Goal: Information Seeking & Learning: Learn about a topic

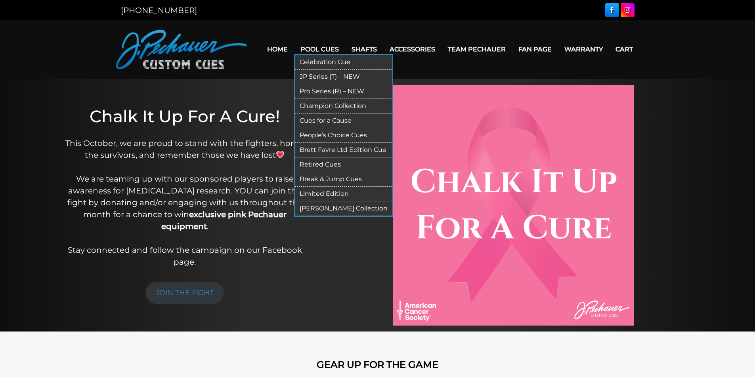
click at [325, 46] on link "Pool Cues" at bounding box center [319, 49] width 51 height 20
click at [306, 49] on link "Pool Cues" at bounding box center [319, 49] width 51 height 20
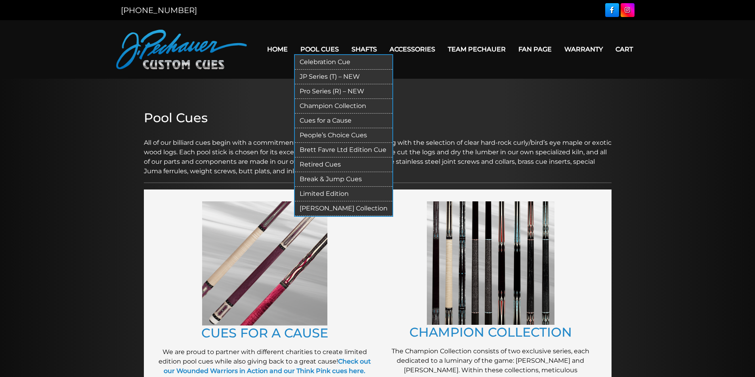
click at [366, 211] on link "[PERSON_NAME] Collection" at bounding box center [343, 209] width 97 height 15
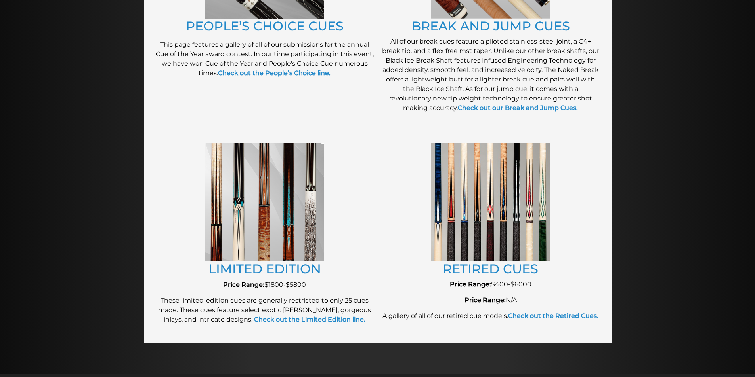
scroll to position [754, 0]
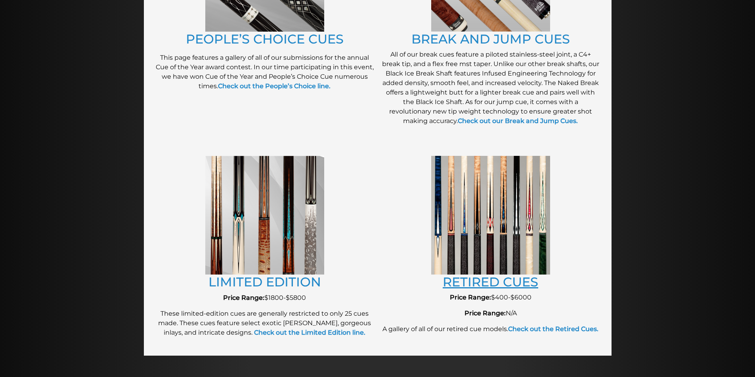
click at [492, 284] on link "RETIRED CUES" at bounding box center [489, 281] width 95 height 15
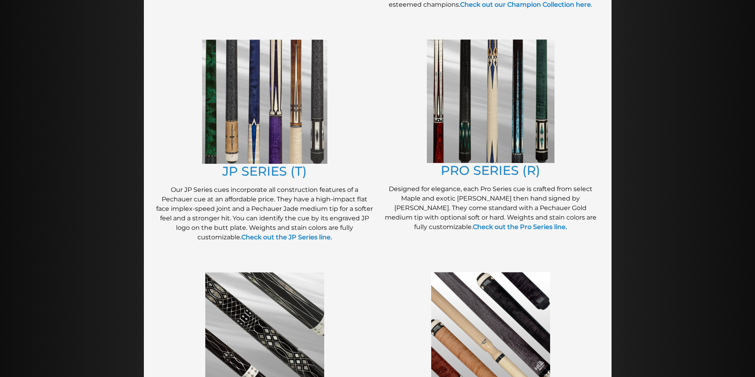
scroll to position [399, 0]
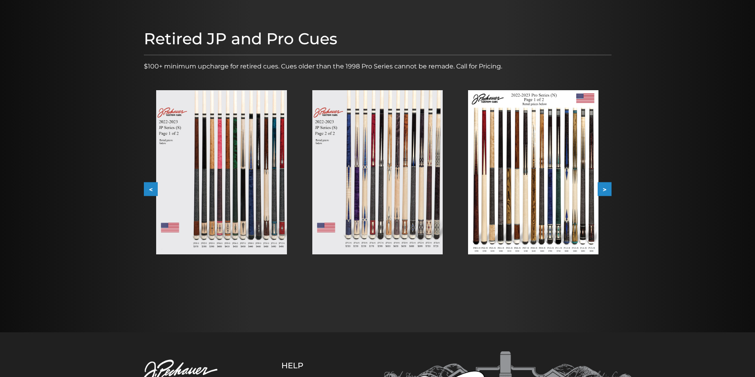
scroll to position [79, 0]
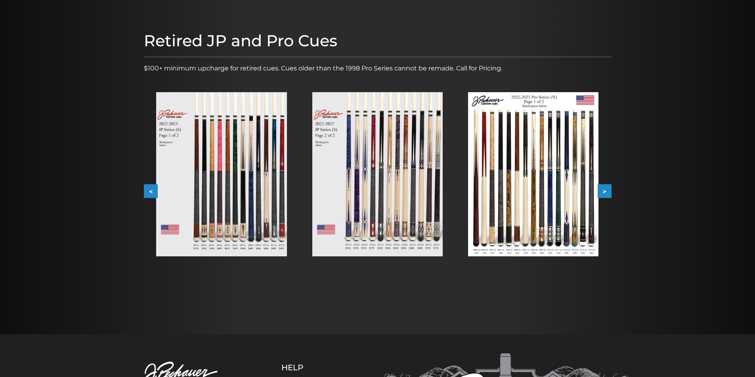
click at [603, 193] on button ">" at bounding box center [604, 192] width 14 height 14
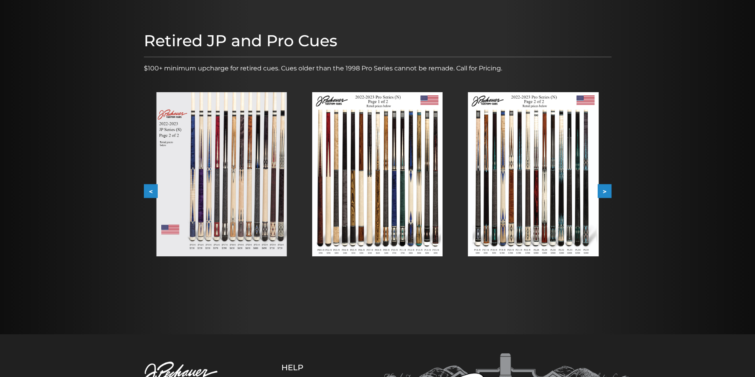
click at [611, 187] on button ">" at bounding box center [604, 192] width 14 height 14
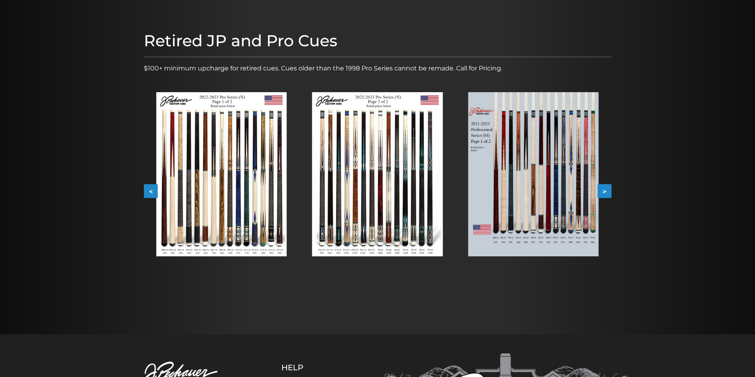
click at [611, 187] on button ">" at bounding box center [604, 192] width 14 height 14
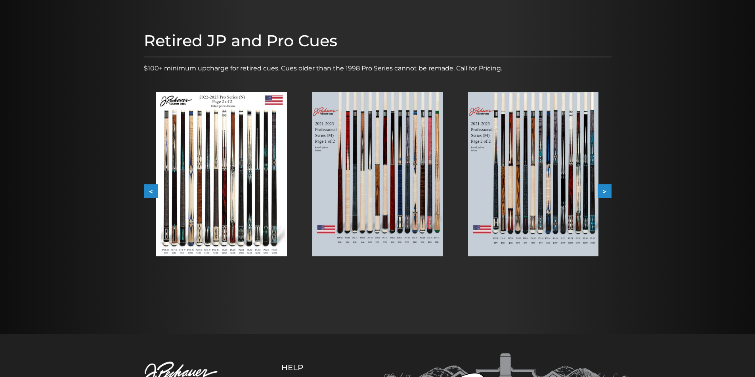
click at [610, 187] on button ">" at bounding box center [604, 192] width 14 height 14
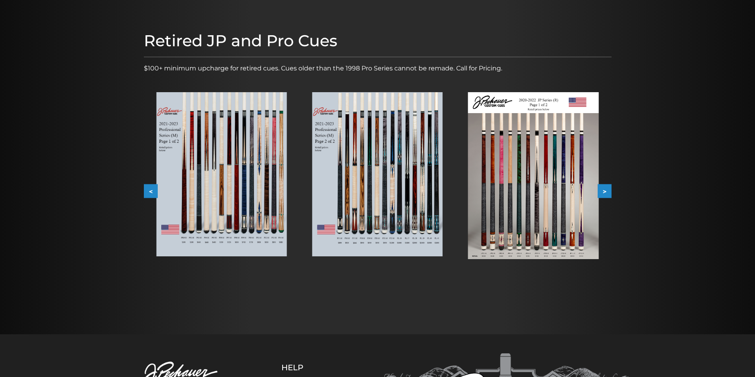
click at [610, 188] on button ">" at bounding box center [604, 192] width 14 height 14
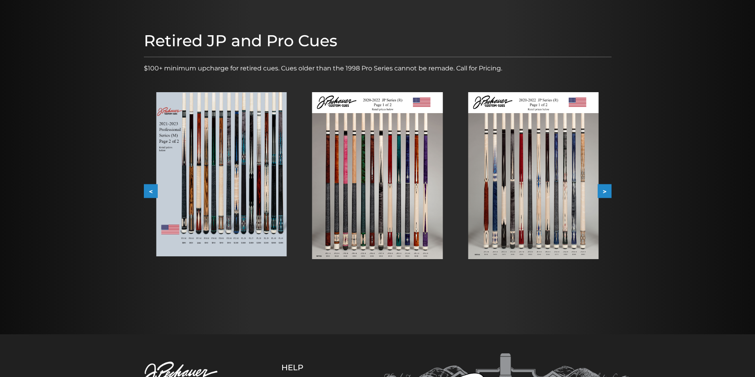
click at [610, 188] on button ">" at bounding box center [604, 192] width 14 height 14
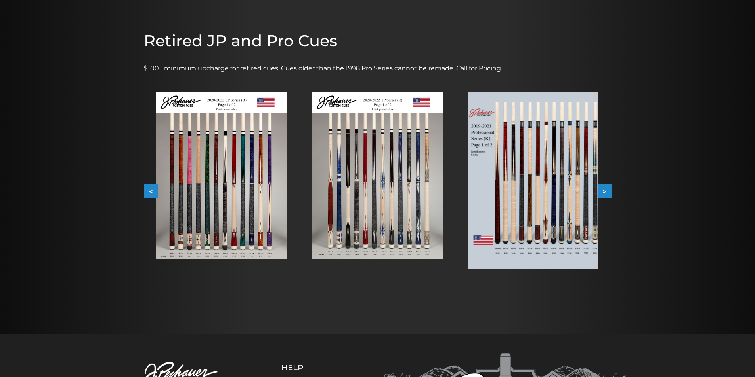
click at [610, 188] on button ">" at bounding box center [604, 192] width 14 height 14
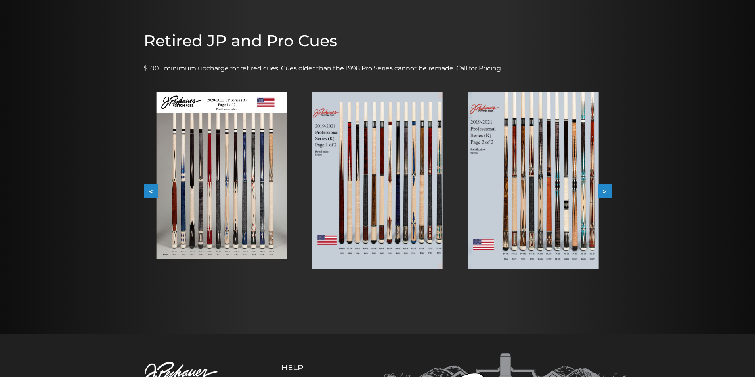
click at [610, 188] on button ">" at bounding box center [604, 192] width 14 height 14
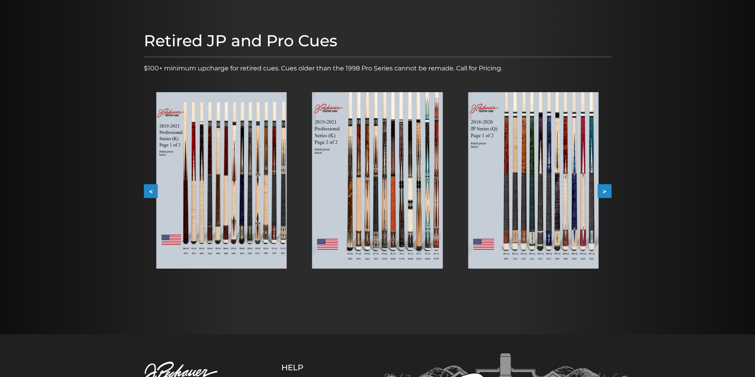
click at [610, 188] on button ">" at bounding box center [604, 192] width 14 height 14
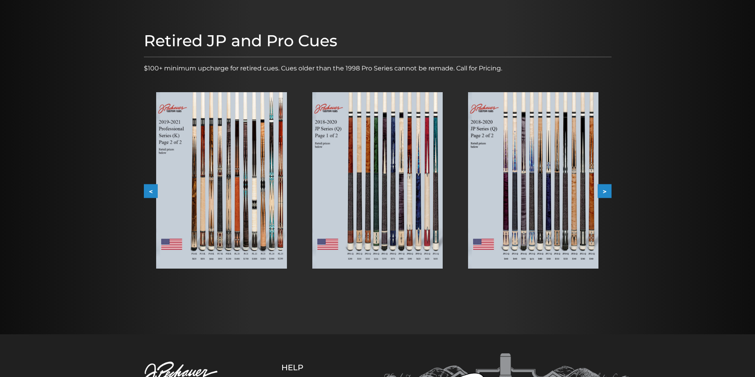
click at [610, 188] on button ">" at bounding box center [604, 192] width 14 height 14
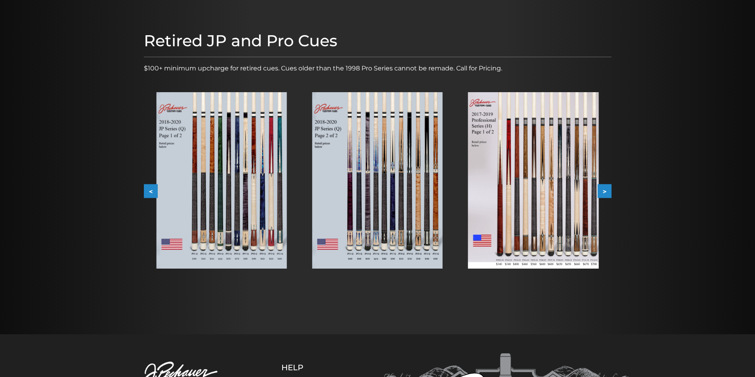
click at [609, 188] on button ">" at bounding box center [604, 192] width 14 height 14
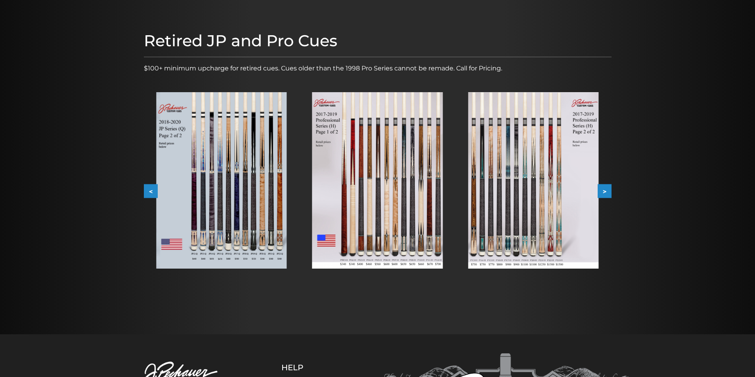
click at [609, 188] on button ">" at bounding box center [604, 192] width 14 height 14
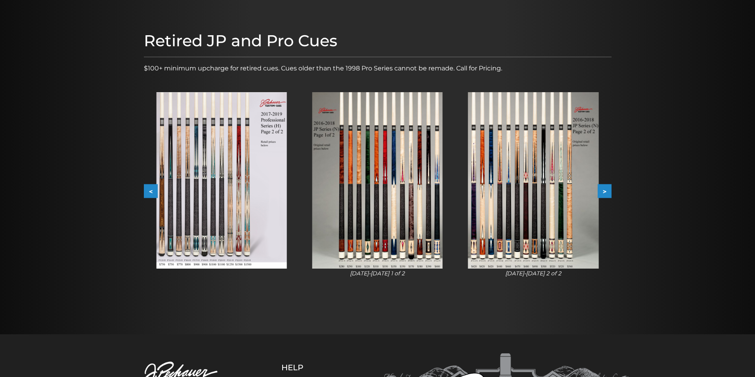
click at [609, 188] on button ">" at bounding box center [604, 192] width 14 height 14
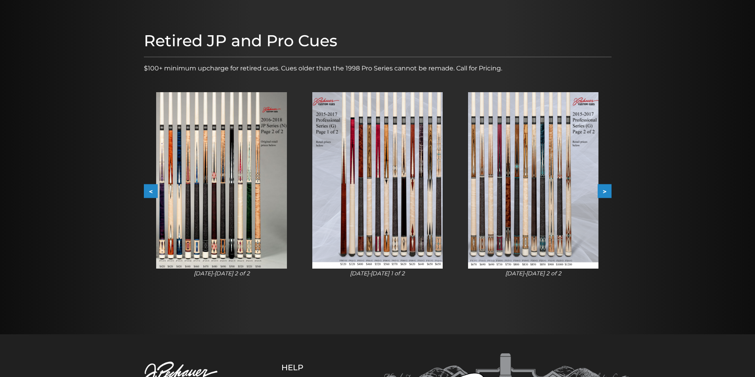
click at [609, 188] on button ">" at bounding box center [604, 192] width 14 height 14
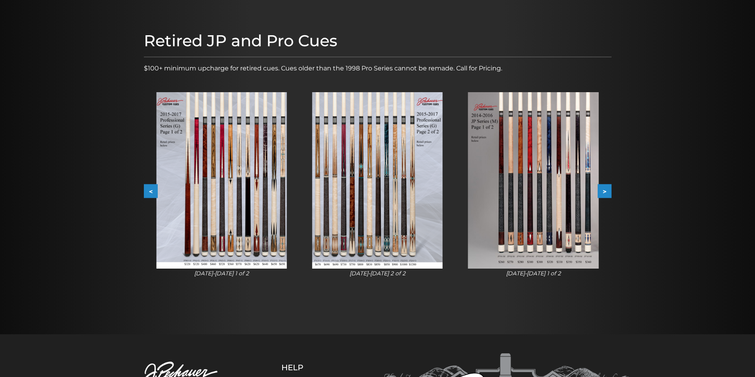
click at [609, 188] on button ">" at bounding box center [604, 192] width 14 height 14
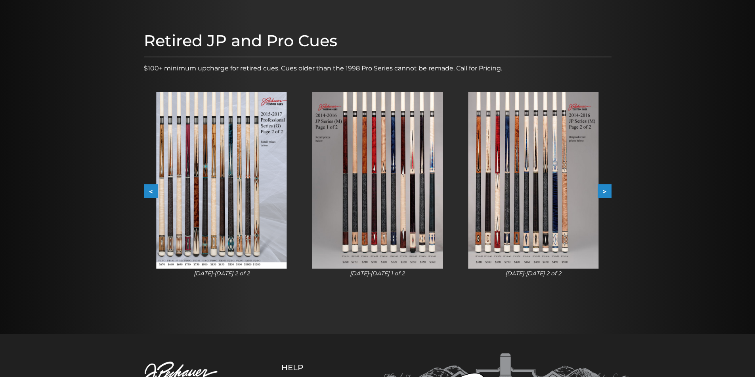
click at [609, 188] on button ">" at bounding box center [604, 192] width 14 height 14
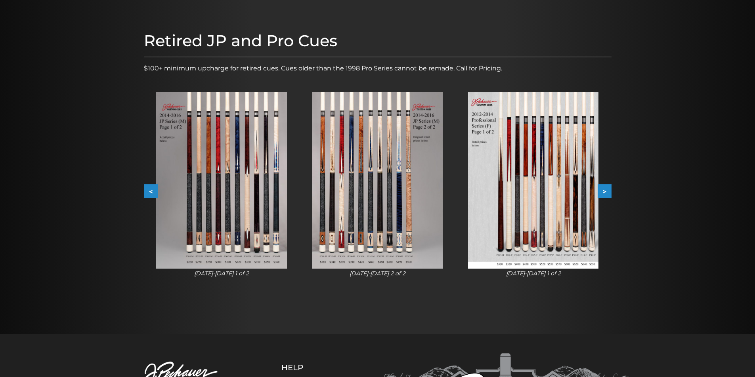
click at [609, 188] on button ">" at bounding box center [604, 192] width 14 height 14
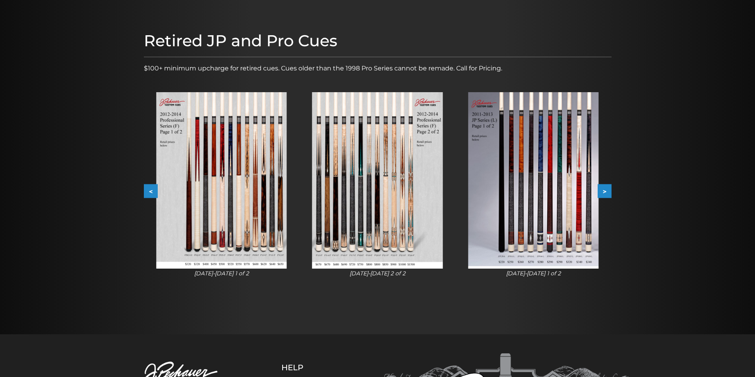
click at [609, 188] on button ">" at bounding box center [604, 192] width 14 height 14
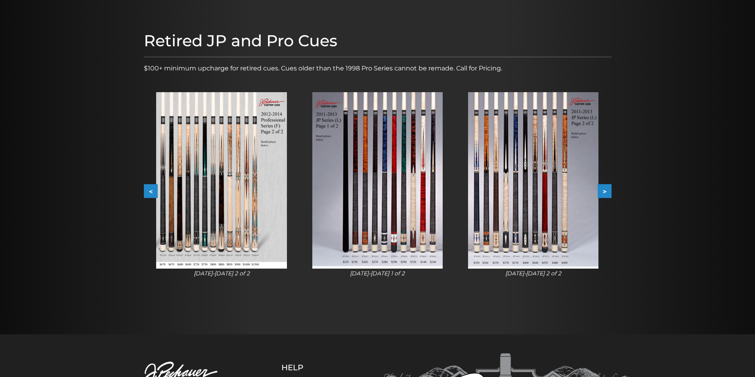
click at [609, 188] on button ">" at bounding box center [604, 192] width 14 height 14
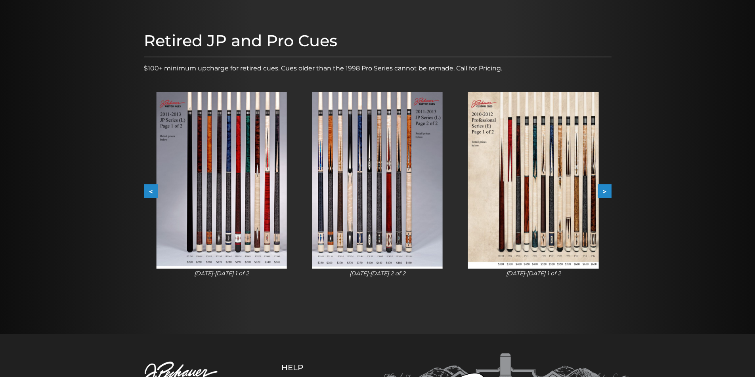
click at [609, 188] on button ">" at bounding box center [604, 192] width 14 height 14
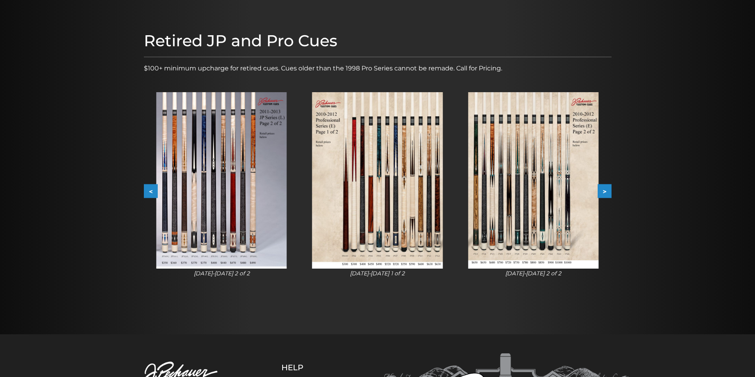
click at [609, 188] on button ">" at bounding box center [604, 192] width 14 height 14
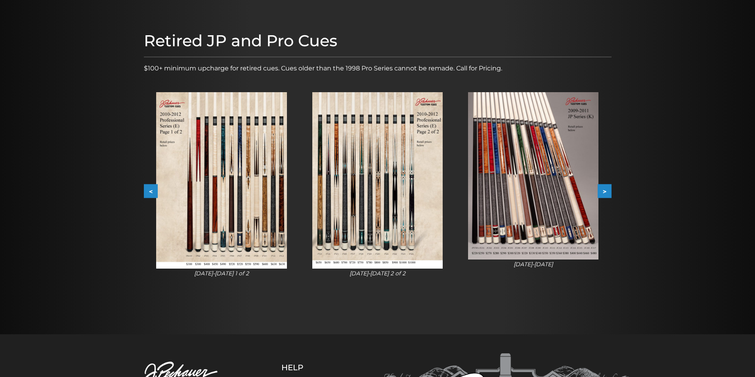
click at [609, 188] on button ">" at bounding box center [604, 192] width 14 height 14
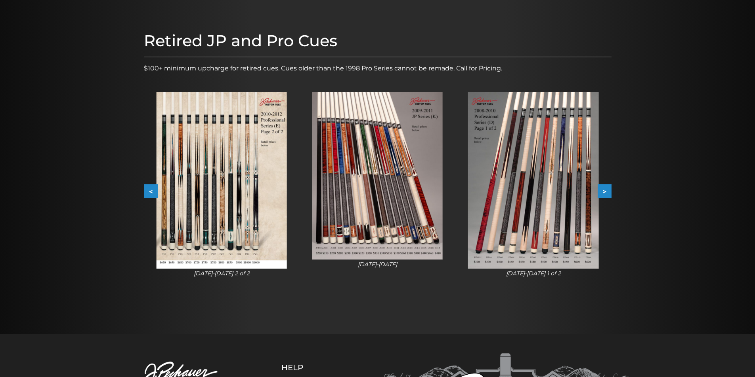
click at [609, 188] on button ">" at bounding box center [604, 192] width 14 height 14
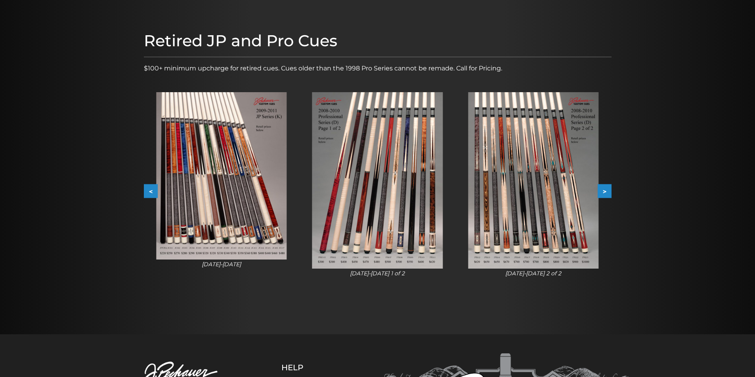
click at [609, 188] on button ">" at bounding box center [604, 192] width 14 height 14
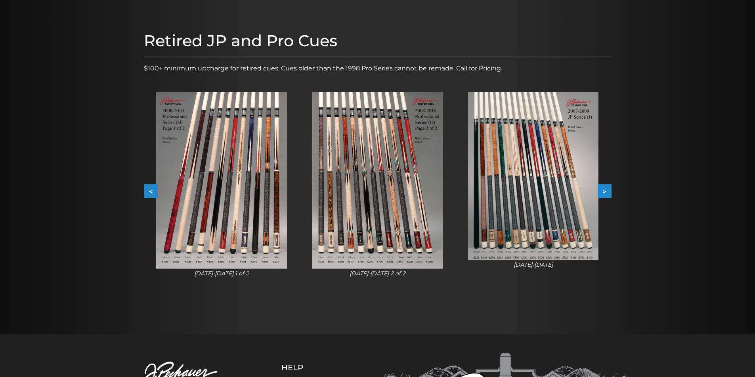
click at [609, 188] on button ">" at bounding box center [604, 192] width 14 height 14
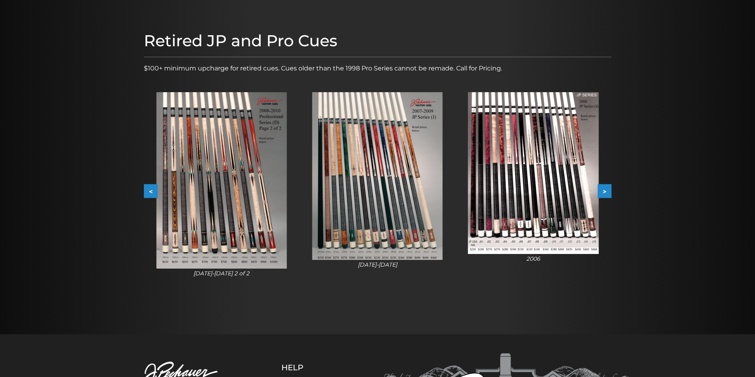
click at [609, 188] on button ">" at bounding box center [604, 192] width 14 height 14
